Goal: Task Accomplishment & Management: Manage account settings

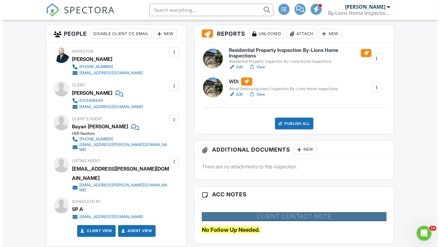
scroll to position [225, 0]
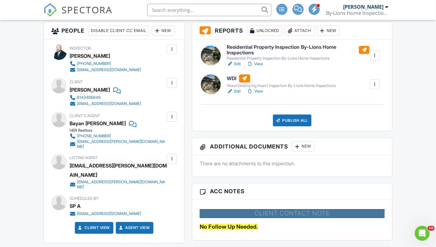
click at [171, 120] on div at bounding box center [171, 117] width 6 height 6
click at [159, 159] on li "Remove" at bounding box center [157, 151] width 32 height 16
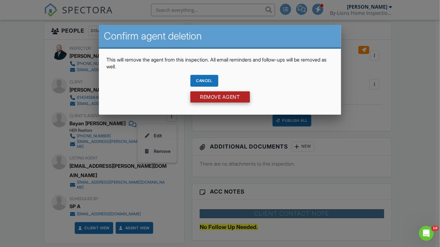
click at [216, 97] on input "Remove Agent" at bounding box center [221, 96] width 60 height 11
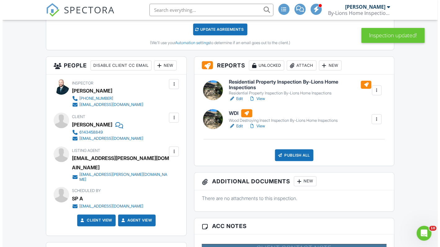
scroll to position [189, 0]
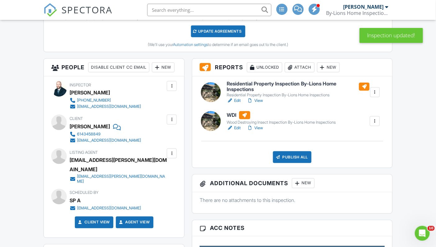
click at [152, 72] on div "New" at bounding box center [163, 67] width 23 height 10
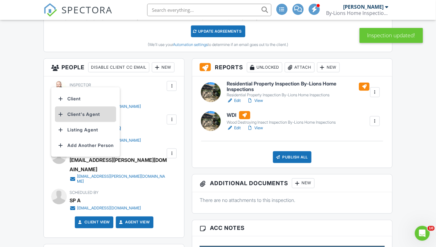
click at [77, 114] on li "Client's Agent" at bounding box center [85, 114] width 61 height 16
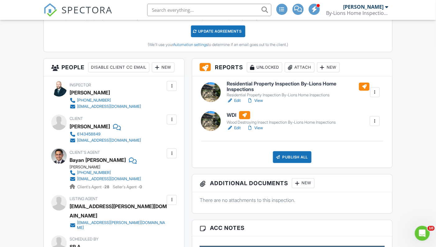
click at [284, 83] on h6 "Residential Property Inspection By-Lions Home Inspections" at bounding box center [298, 86] width 143 height 11
